Goal: Book appointment/travel/reservation

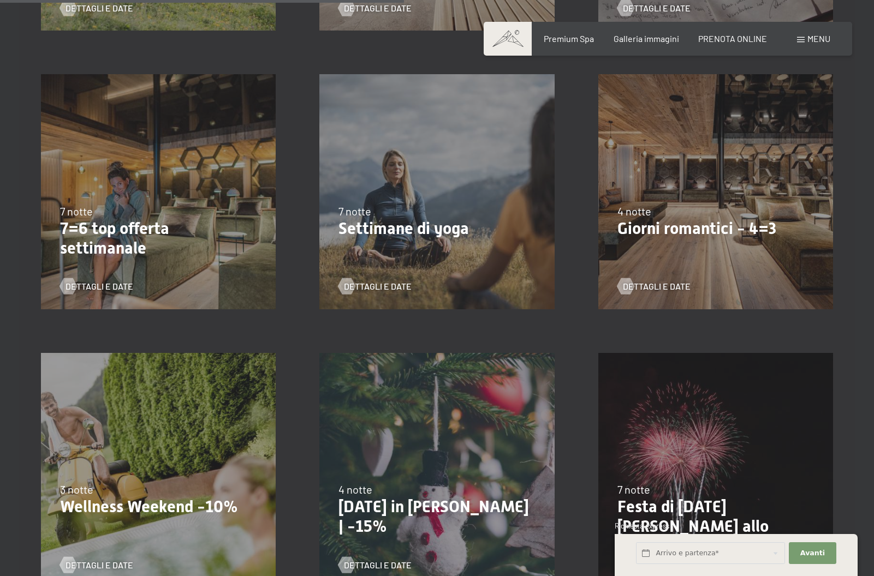
scroll to position [814, 0]
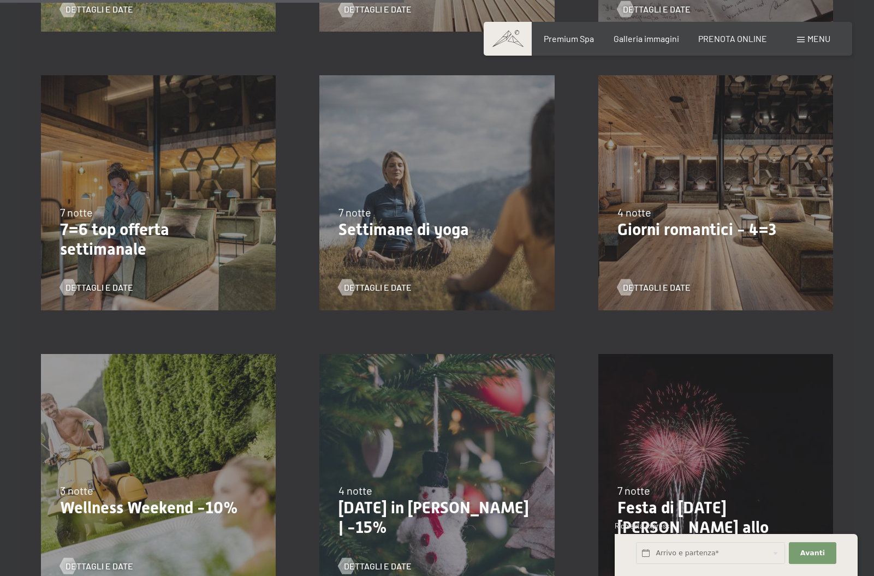
click at [151, 402] on div "13/11/2025-1/12/2025 11/12/2025-22/12/2025 15/1/2026-26/1/2026 12/3/2026-23/3/2…" at bounding box center [158, 471] width 278 height 278
click at [96, 561] on span "Dettagli e Date" at bounding box center [110, 567] width 68 height 12
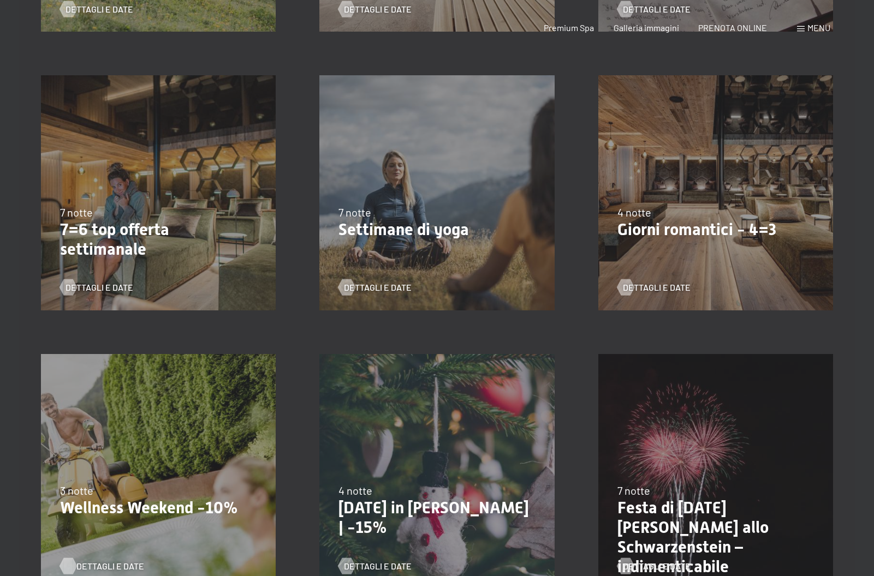
scroll to position [0, 0]
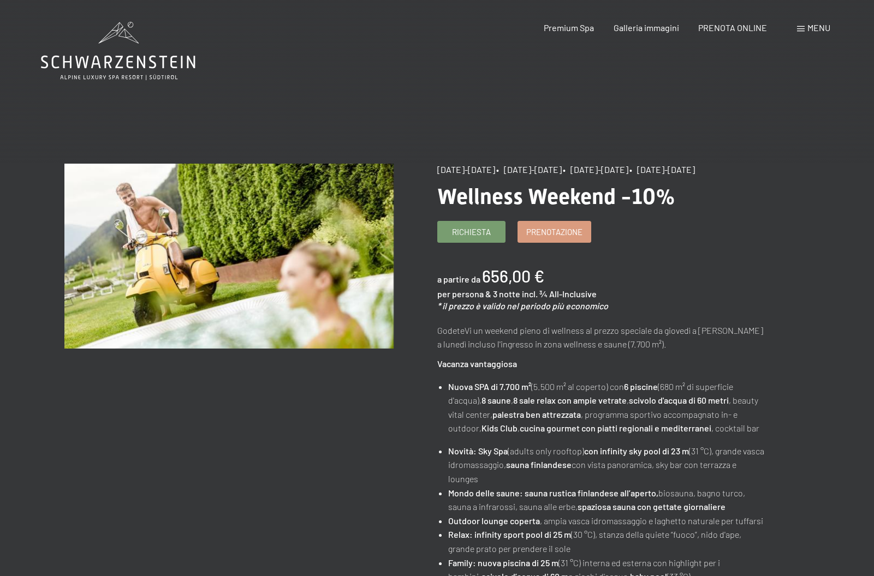
click at [415, 105] on main "cambia offerta (13 / 14) 13/11/2025-1/12/2025 • 11/12/2025-22/12/2025 • 15/1/20…" at bounding box center [437, 488] width 874 height 976
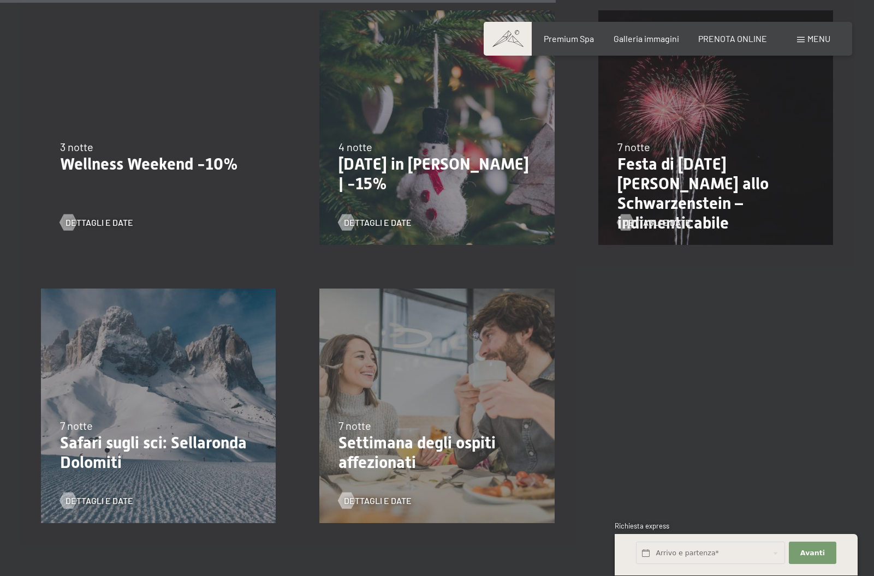
scroll to position [1152, 0]
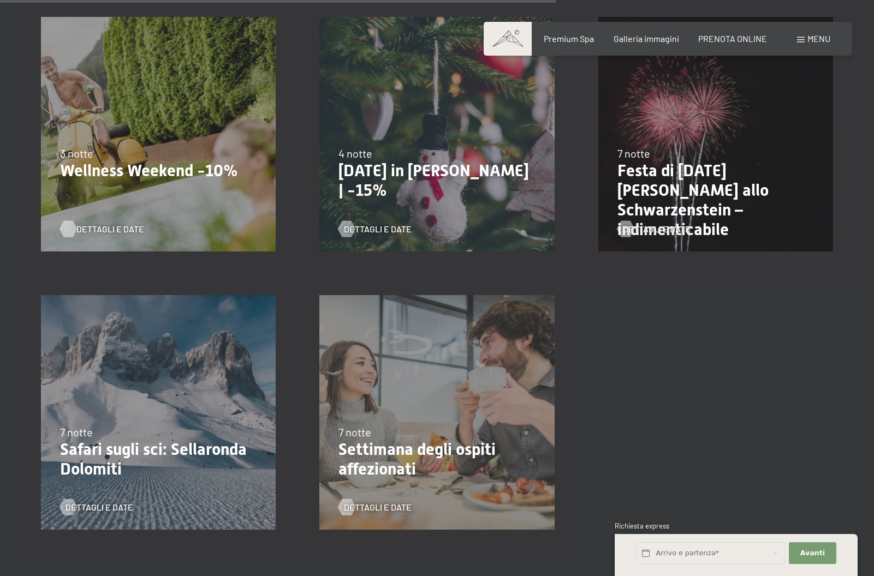
click at [117, 223] on span "Dettagli e Date" at bounding box center [110, 229] width 68 height 12
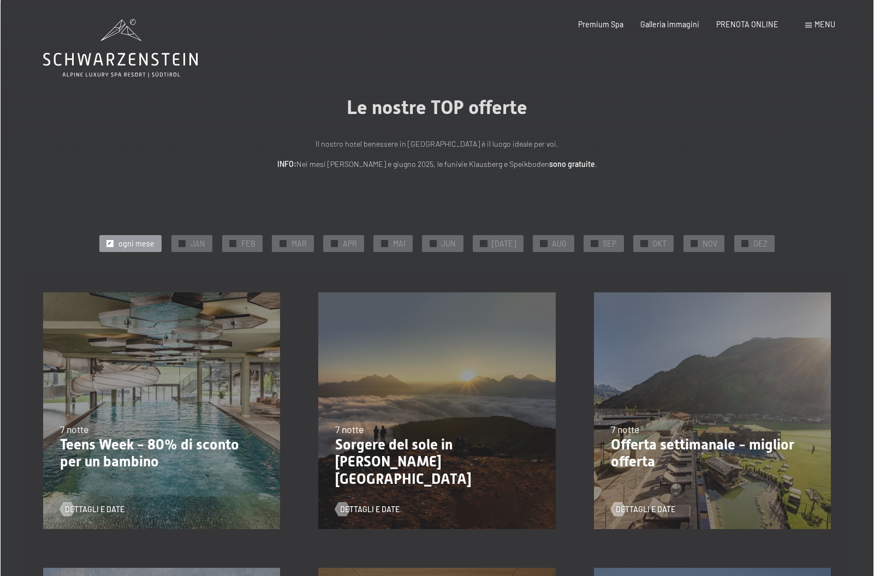
scroll to position [0, 0]
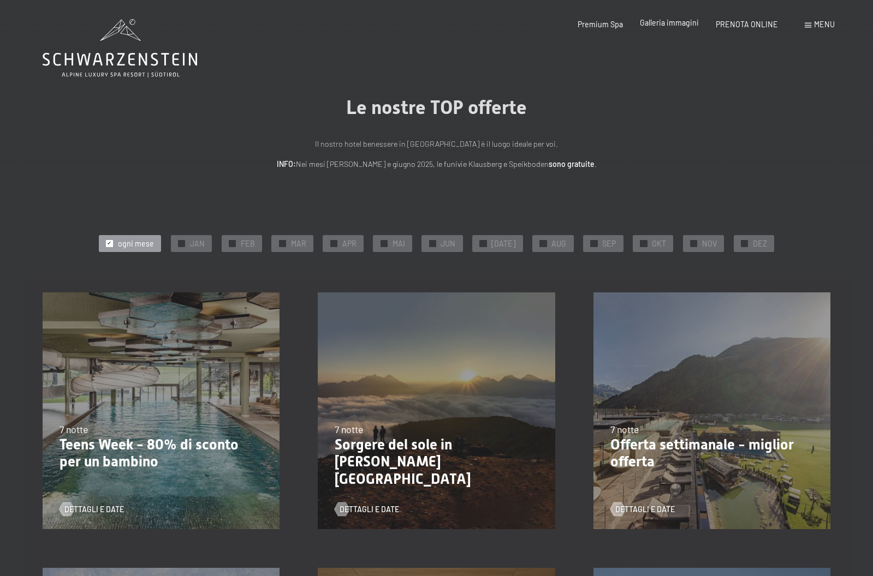
click at [645, 27] on span "Galleria immagini" at bounding box center [669, 22] width 59 height 9
